Goal: Task Accomplishment & Management: Manage account settings

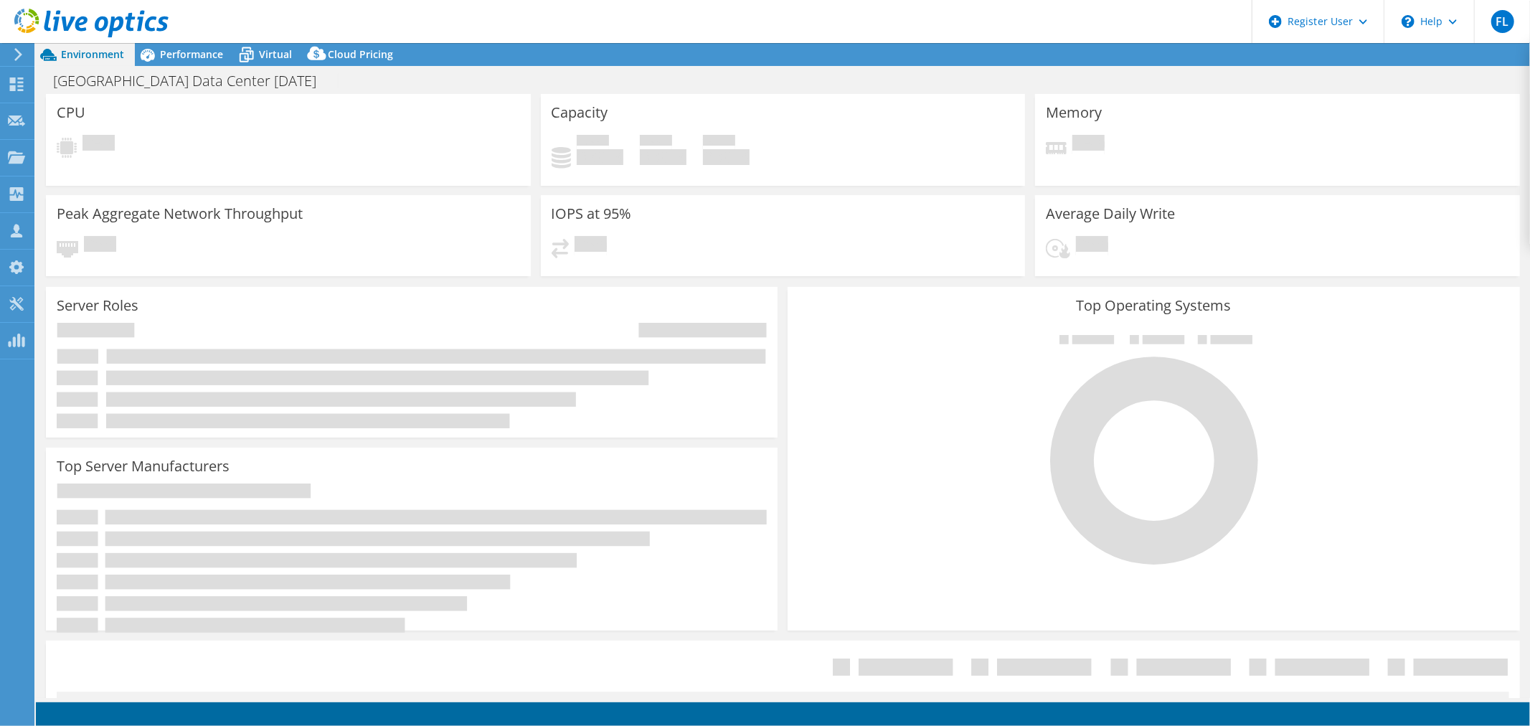
select select "USD"
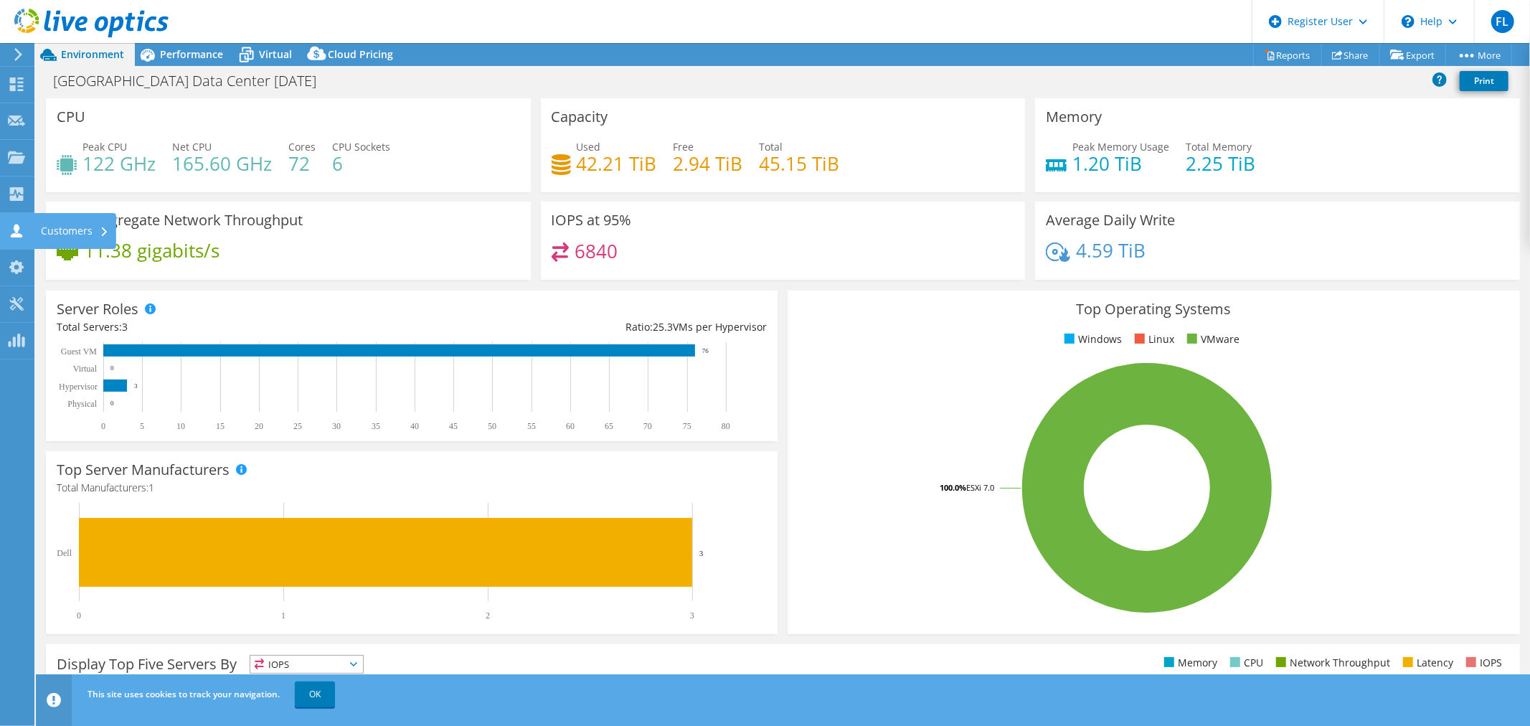
click at [10, 228] on icon at bounding box center [16, 231] width 17 height 14
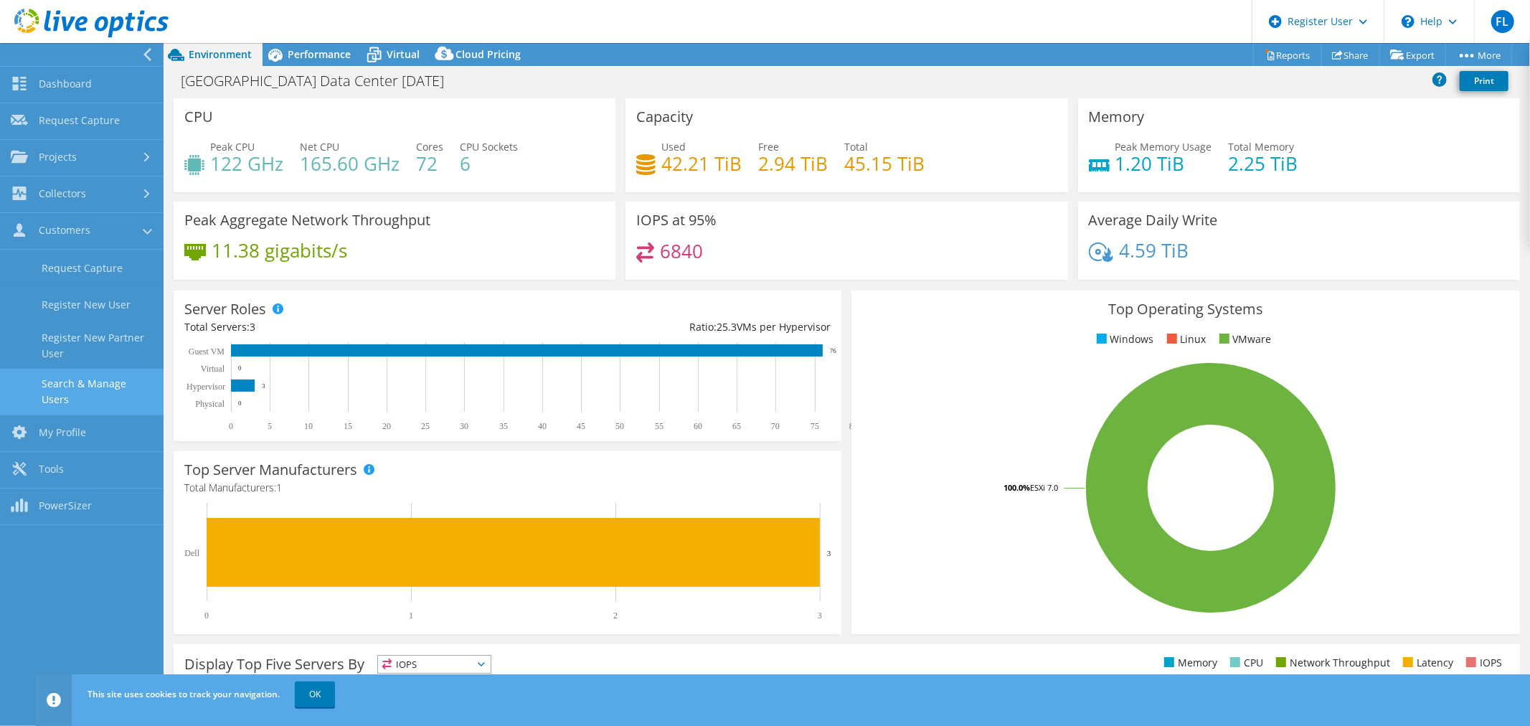
click at [122, 384] on link "Search & Manage Users" at bounding box center [82, 392] width 164 height 46
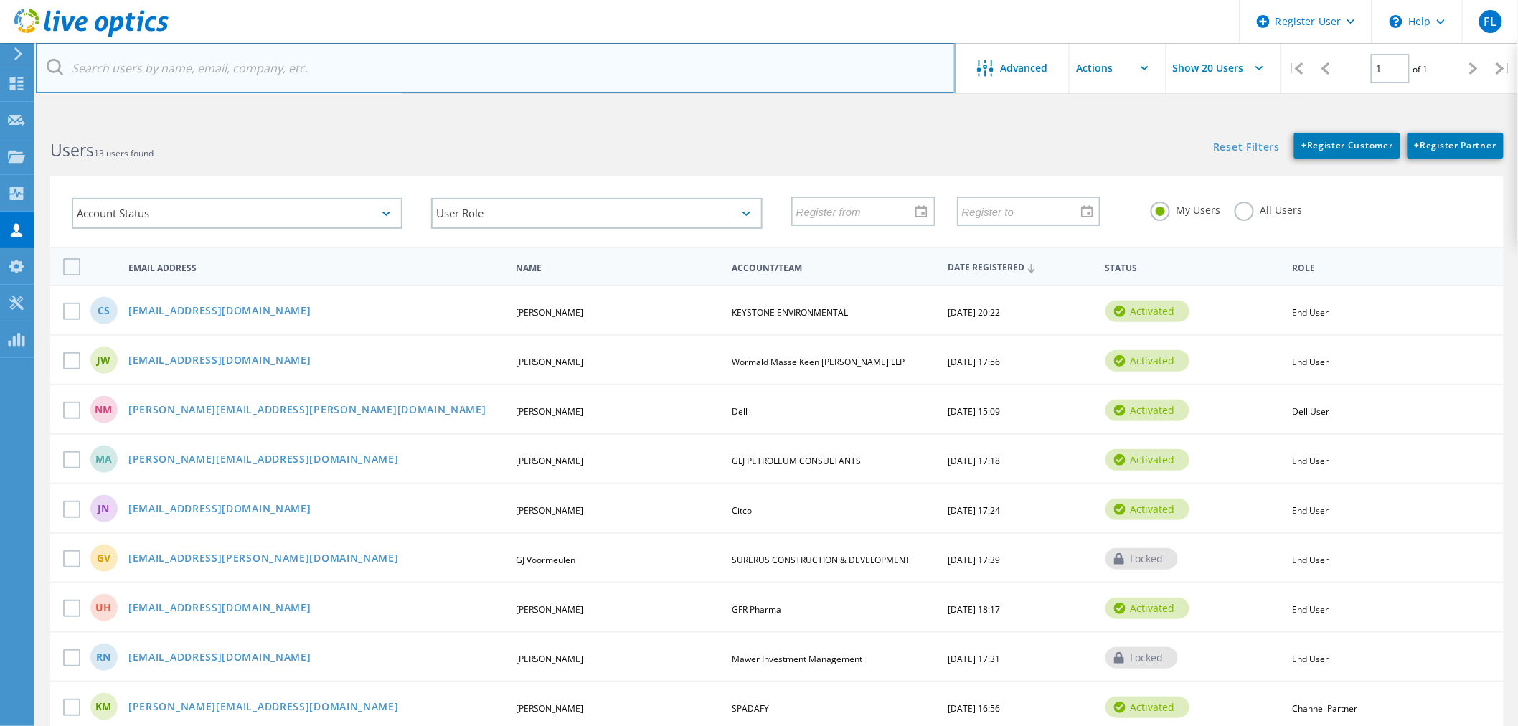
click at [190, 67] on input "text" at bounding box center [496, 68] width 920 height 50
paste input "[EMAIL_ADDRESS][PERSON_NAME][DOMAIN_NAME]"
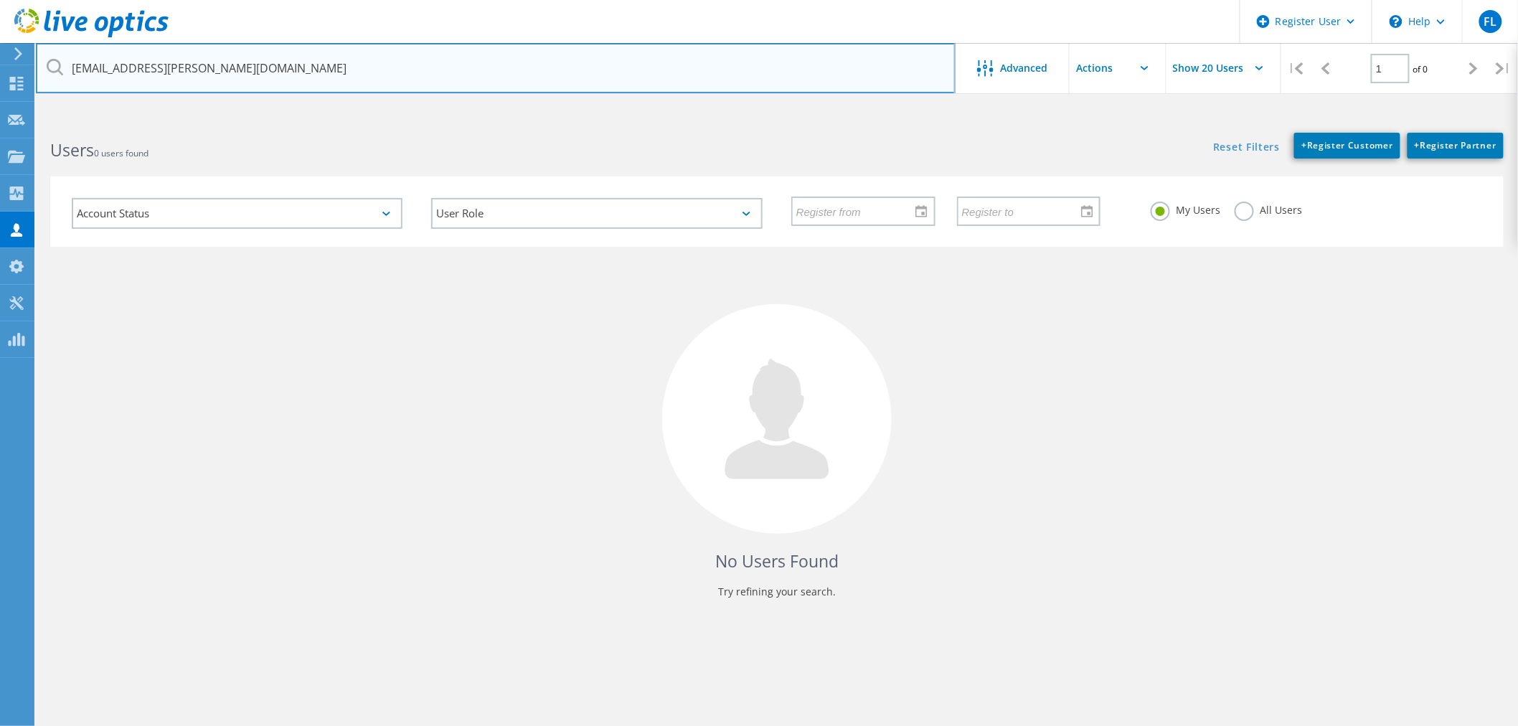
type input "[EMAIL_ADDRESS][PERSON_NAME][DOMAIN_NAME]"
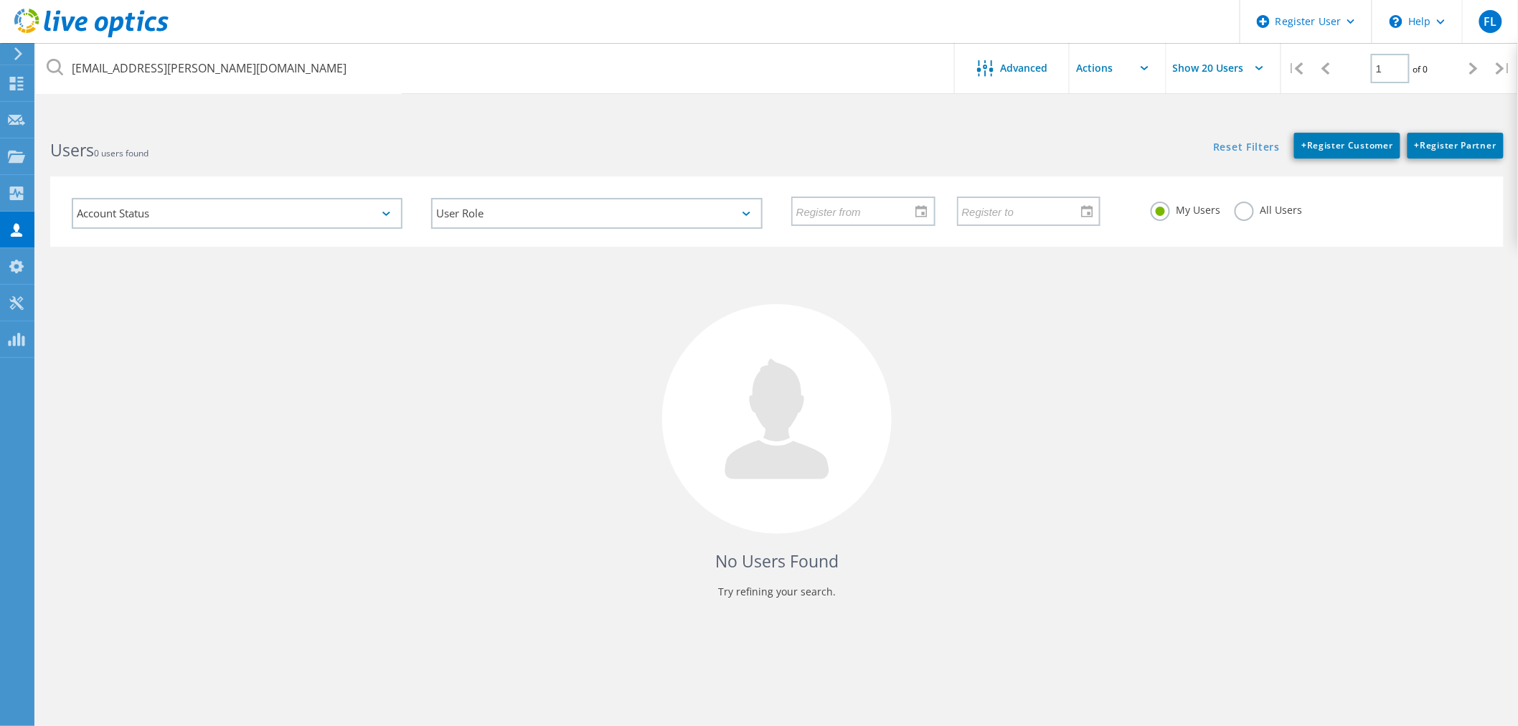
click at [1248, 204] on label "All Users" at bounding box center [1268, 209] width 67 height 14
click at [0, 0] on input "All Users" at bounding box center [0, 0] width 0 height 0
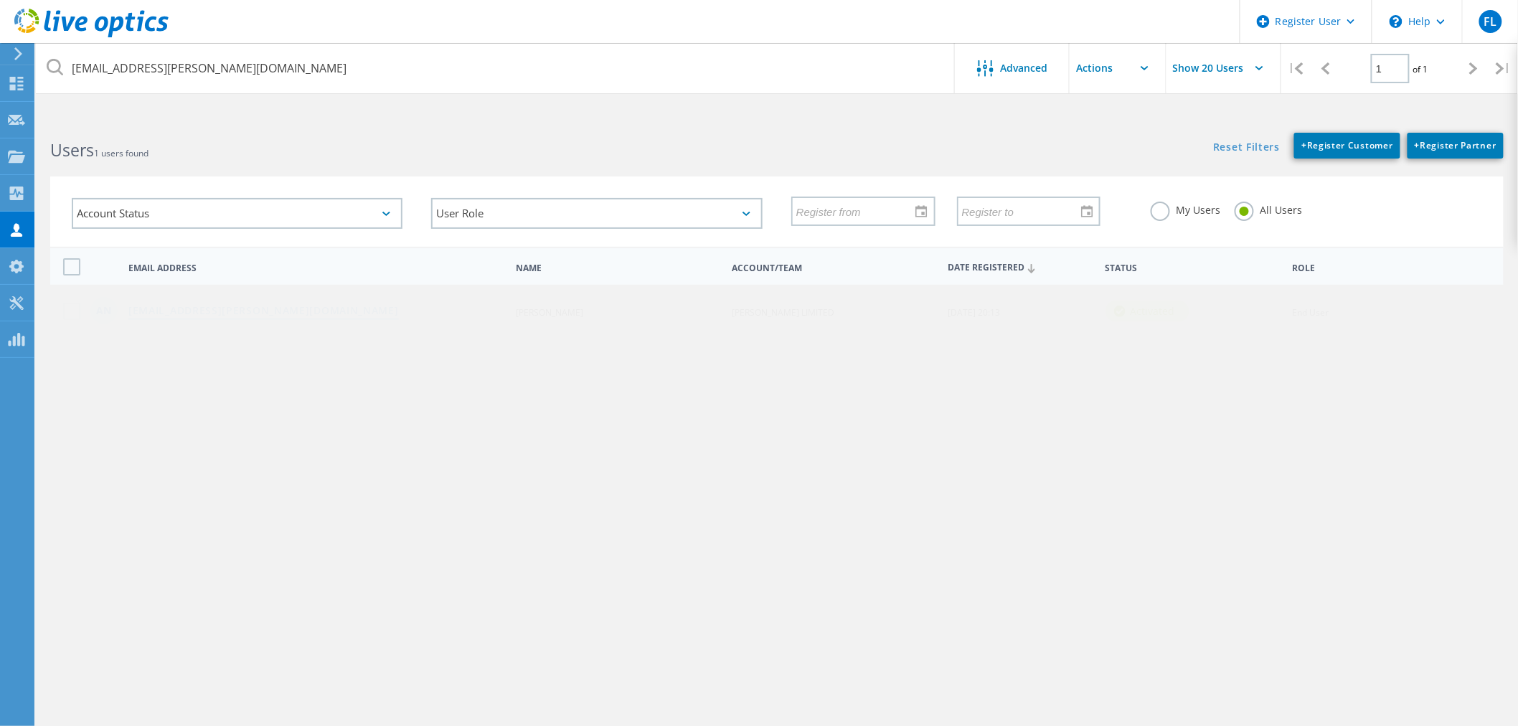
click at [198, 306] on link "anorman@eckler.ca" at bounding box center [263, 312] width 270 height 12
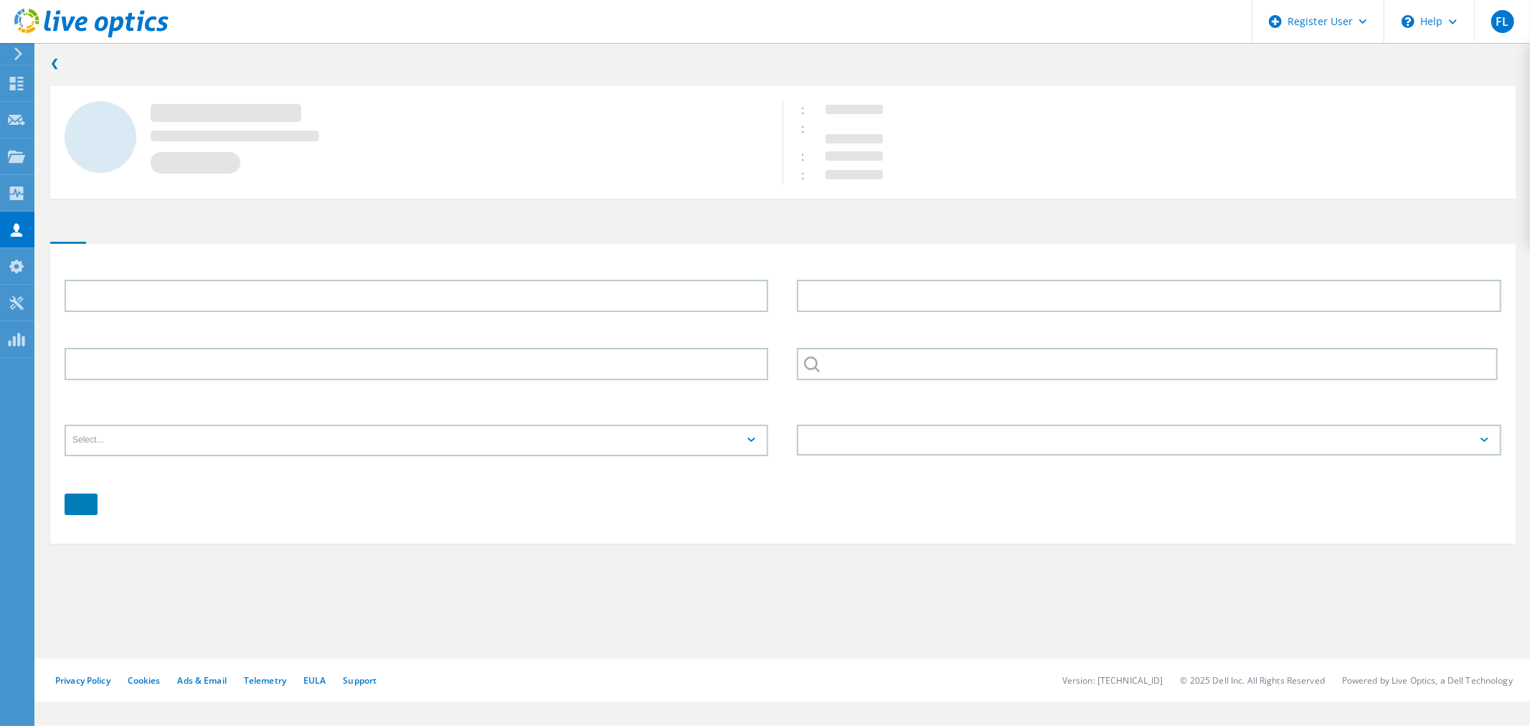
type input "Andrew"
type input "Norman"
type input "ECKLER LIMITED"
type input "English"
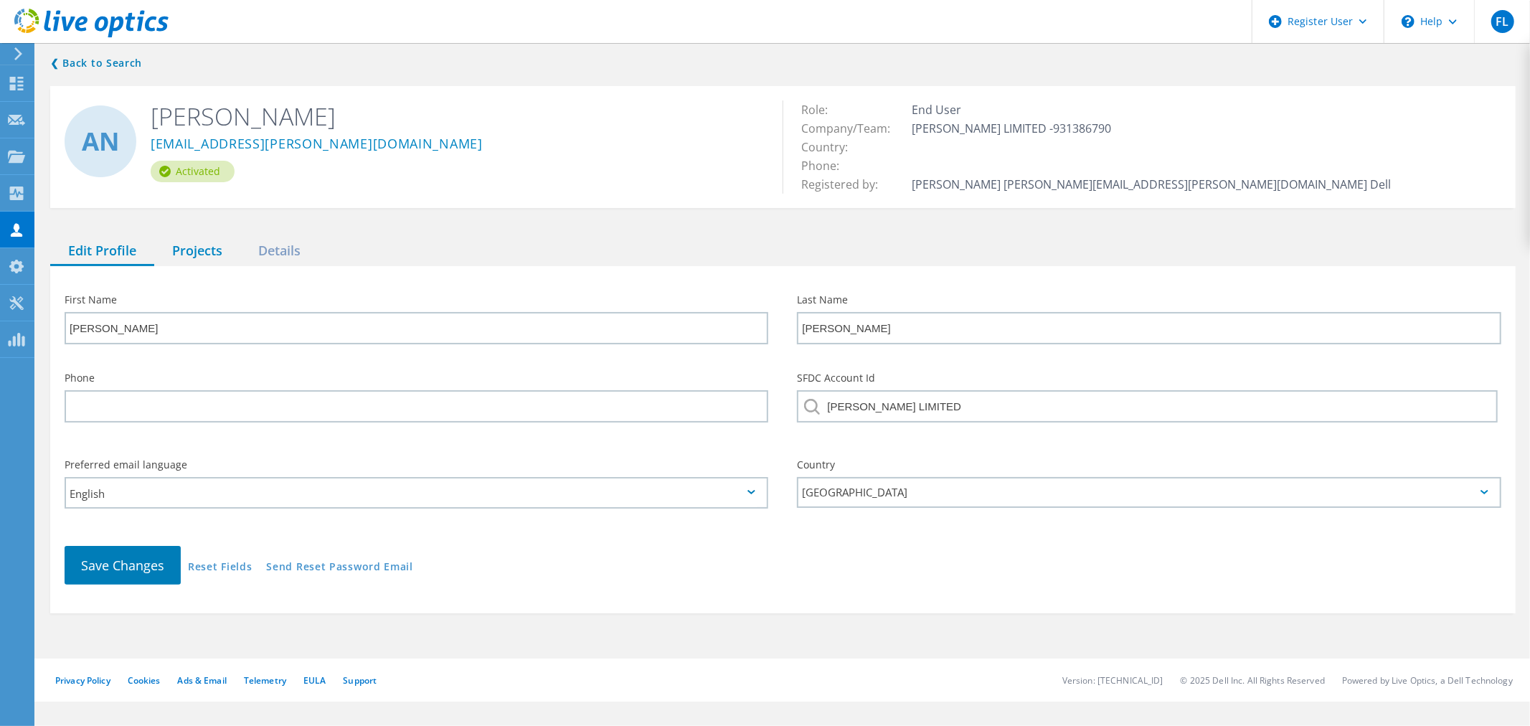
click at [185, 245] on div "Projects" at bounding box center [197, 251] width 86 height 29
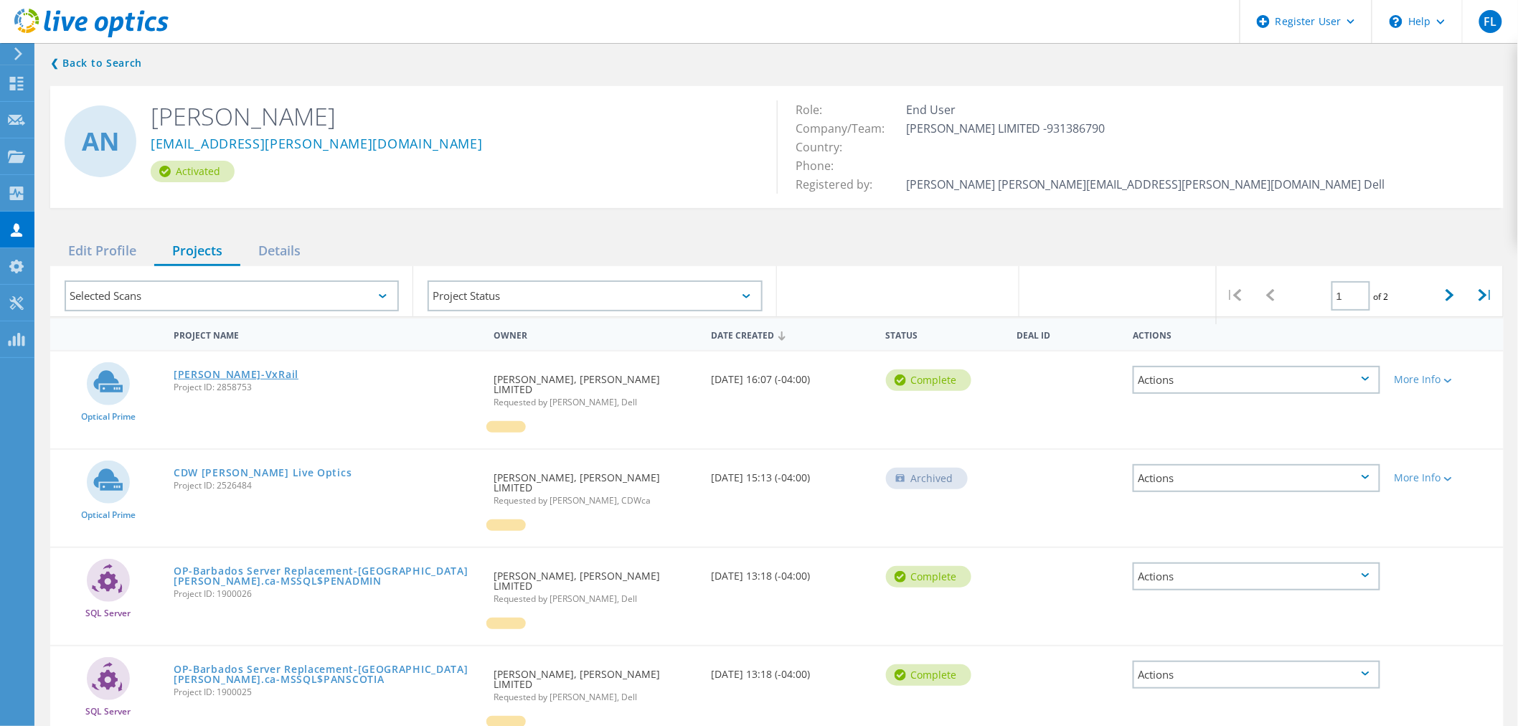
click at [223, 371] on link "Eckler-VxRail" at bounding box center [236, 375] width 125 height 10
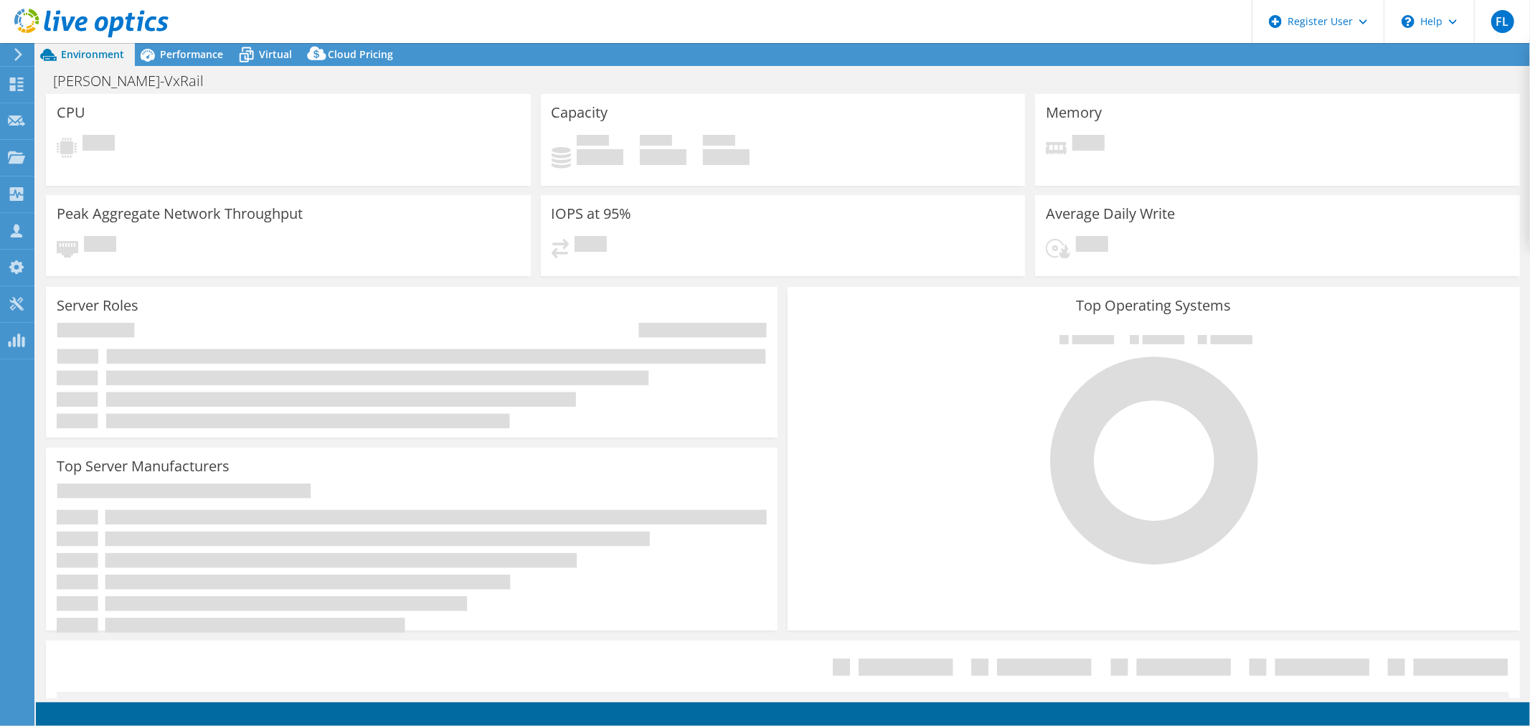
select select "USD"
